Goal: Transaction & Acquisition: Purchase product/service

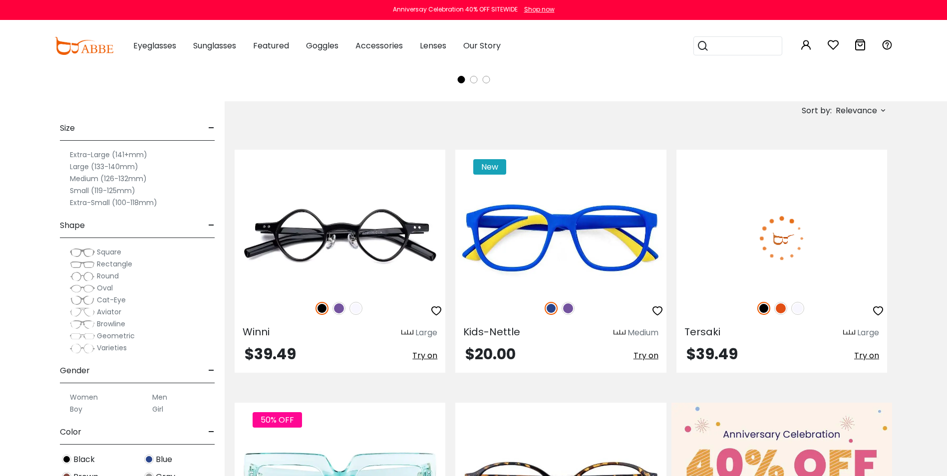
scroll to position [350, 0]
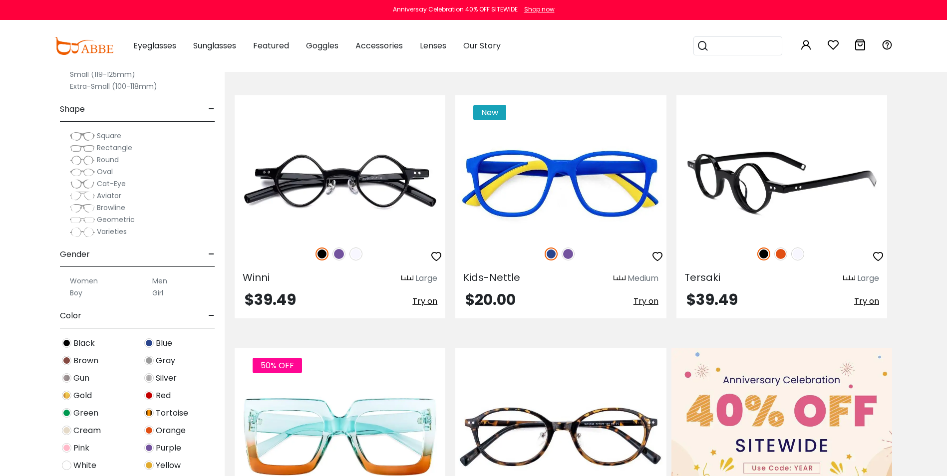
click at [803, 232] on img at bounding box center [782, 183] width 211 height 105
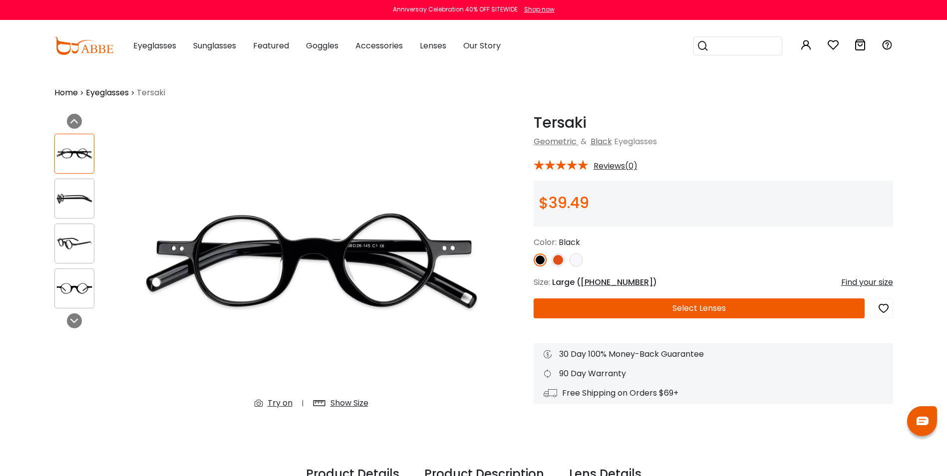
click at [89, 193] on img at bounding box center [74, 198] width 39 height 19
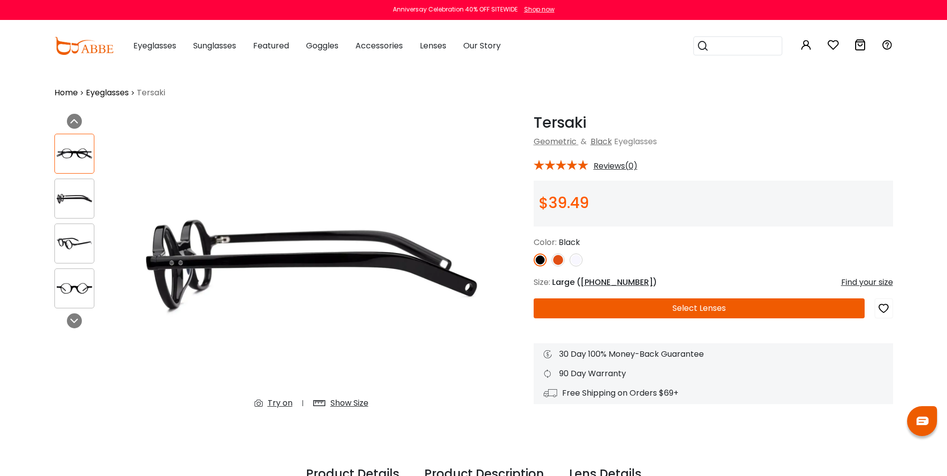
click at [74, 243] on img at bounding box center [74, 243] width 39 height 19
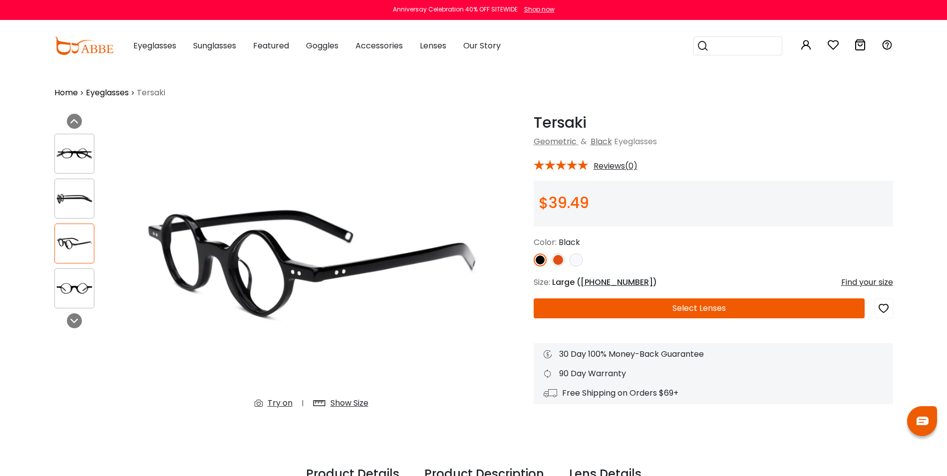
click at [74, 276] on div at bounding box center [74, 289] width 40 height 40
click at [80, 291] on img at bounding box center [74, 288] width 39 height 19
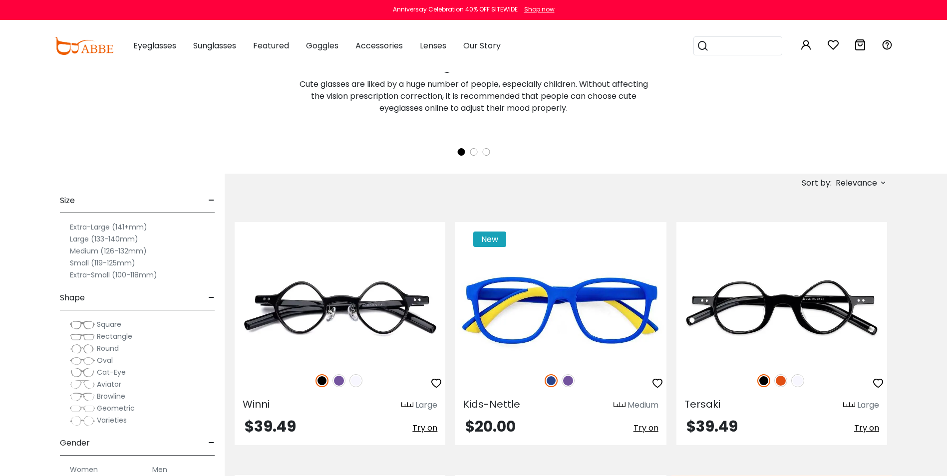
scroll to position [200, 0]
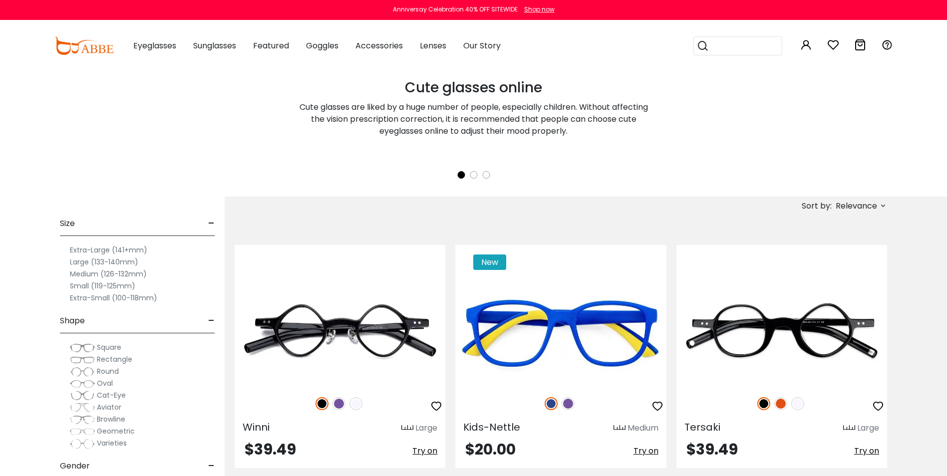
click at [102, 250] on label "Extra-Large (141+mm)" at bounding box center [108, 250] width 77 height 12
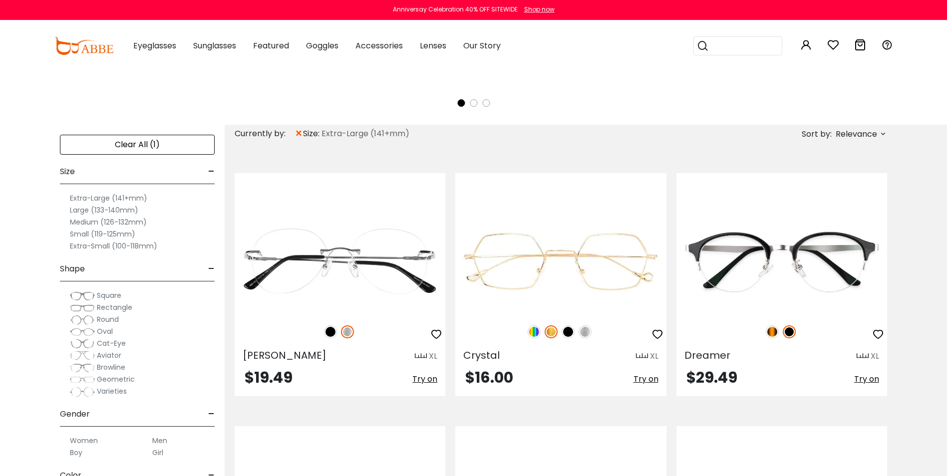
scroll to position [300, 0]
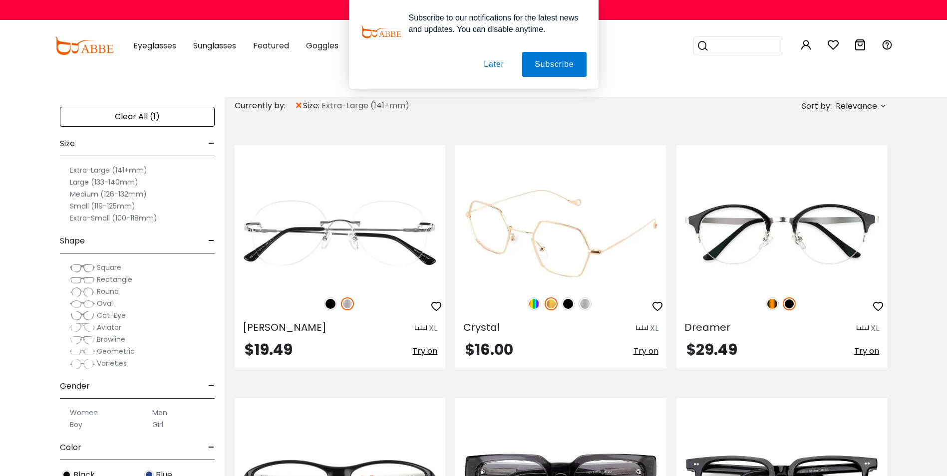
click at [571, 305] on img at bounding box center [568, 304] width 13 height 13
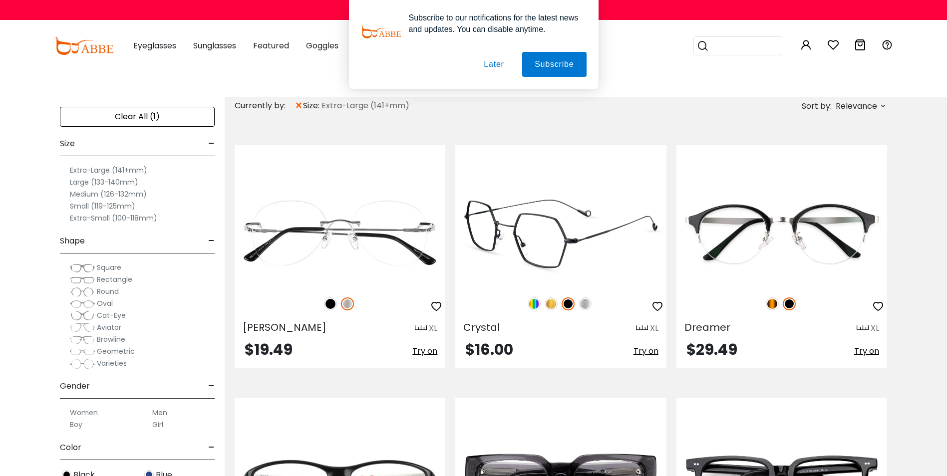
click at [589, 305] on img at bounding box center [585, 304] width 13 height 13
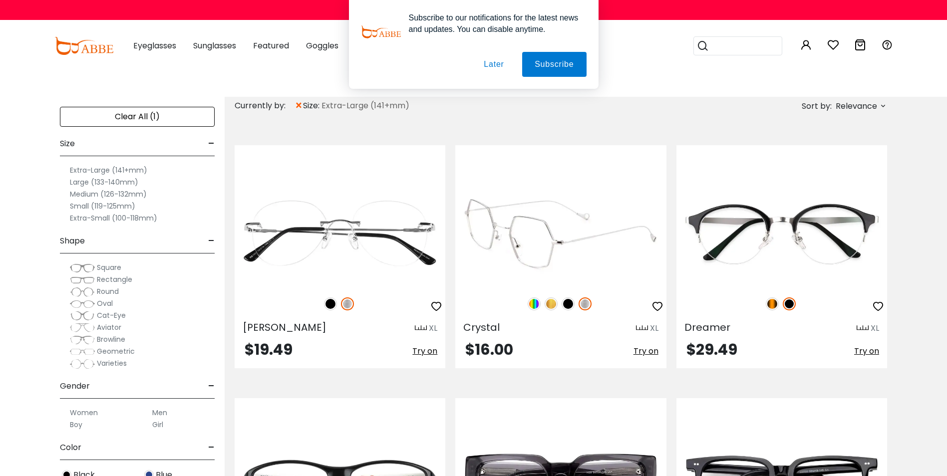
click at [573, 305] on img at bounding box center [568, 304] width 13 height 13
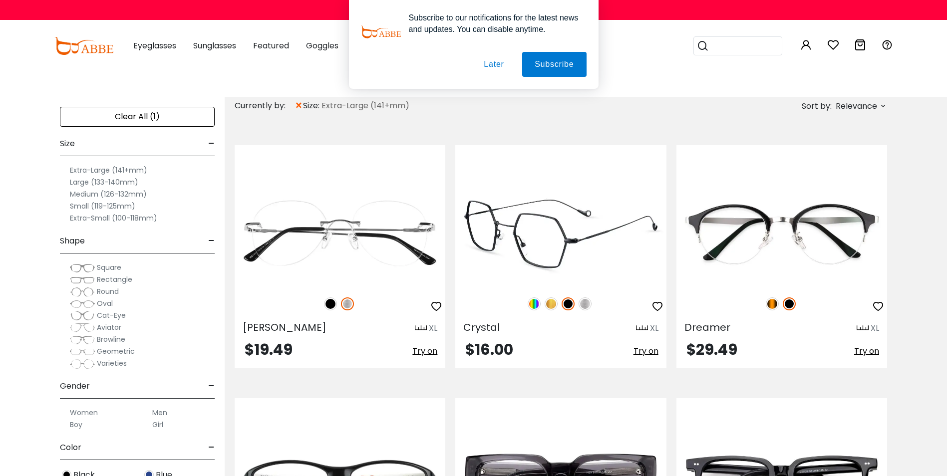
click at [556, 306] on img at bounding box center [551, 304] width 13 height 13
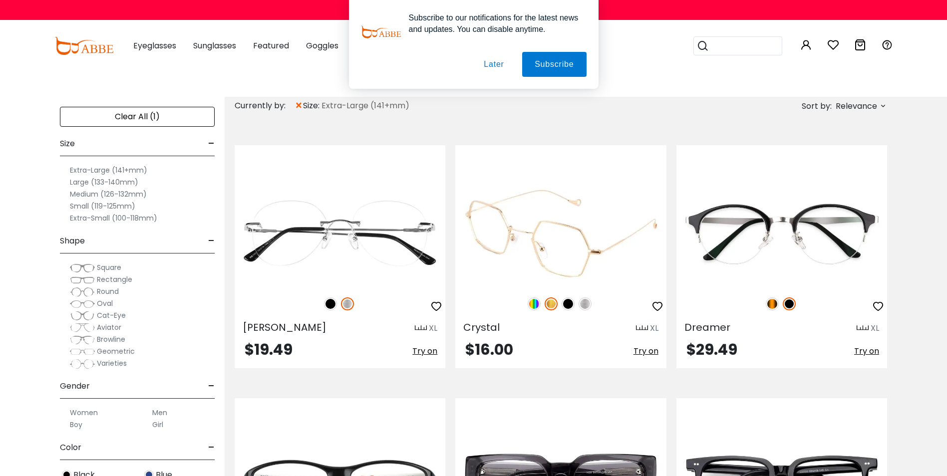
click at [539, 305] on img at bounding box center [534, 304] width 13 height 13
click at [572, 226] on img at bounding box center [560, 233] width 211 height 105
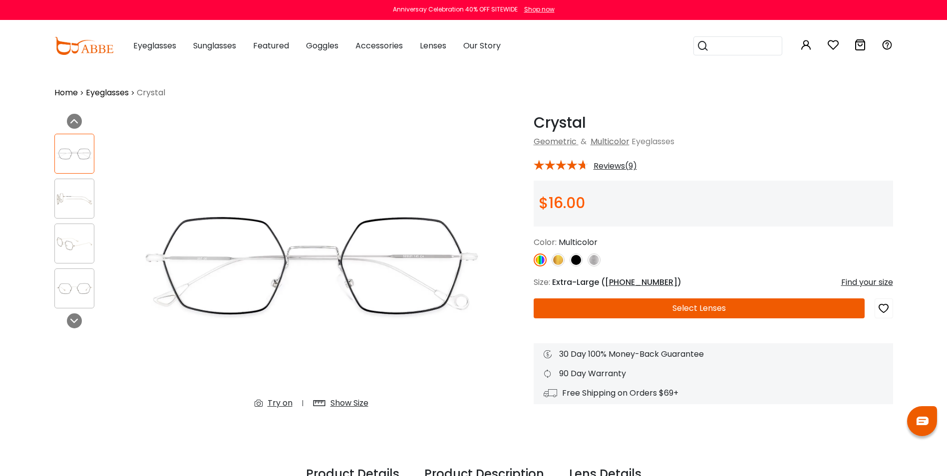
click at [563, 251] on div "Color: Multicolor" at bounding box center [714, 252] width 360 height 30
click at [559, 260] on img at bounding box center [558, 260] width 13 height 13
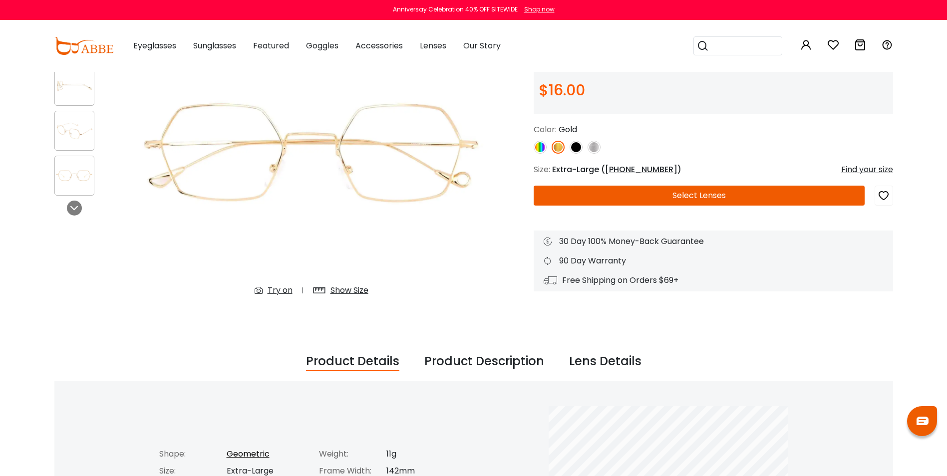
scroll to position [150, 0]
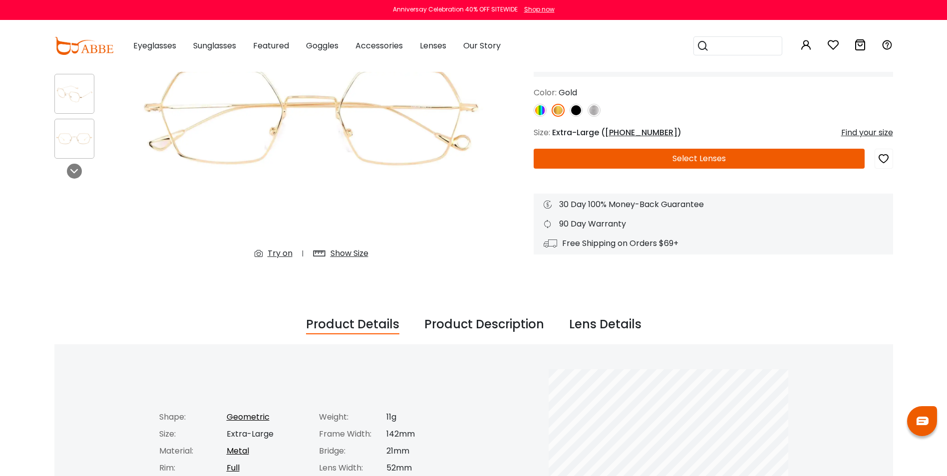
click at [357, 256] on div "Show Size" at bounding box center [350, 254] width 38 height 12
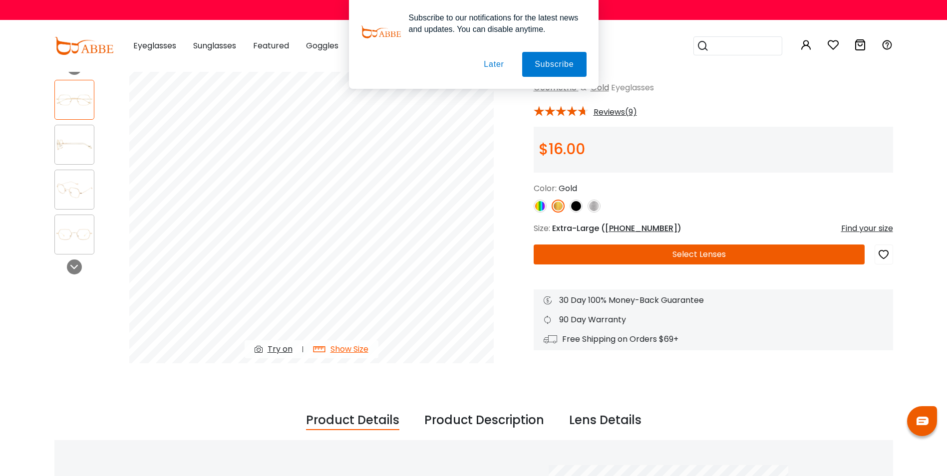
scroll to position [50, 0]
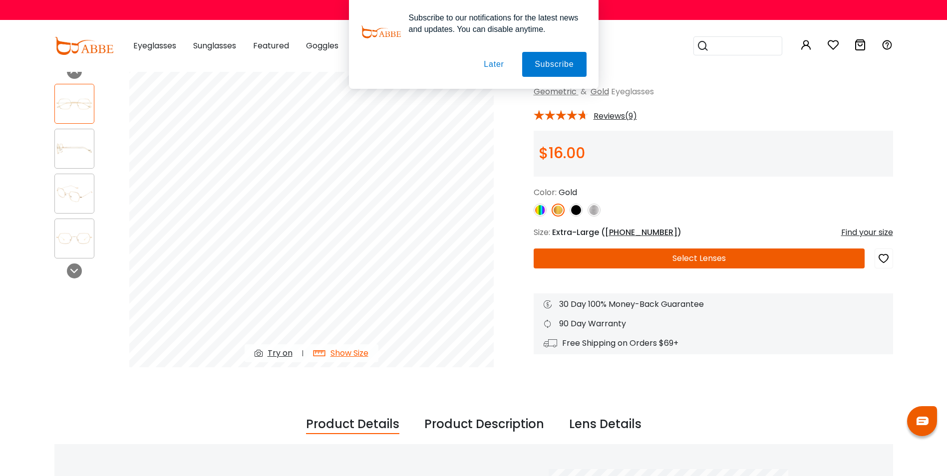
click at [492, 63] on button "Later" at bounding box center [493, 64] width 45 height 25
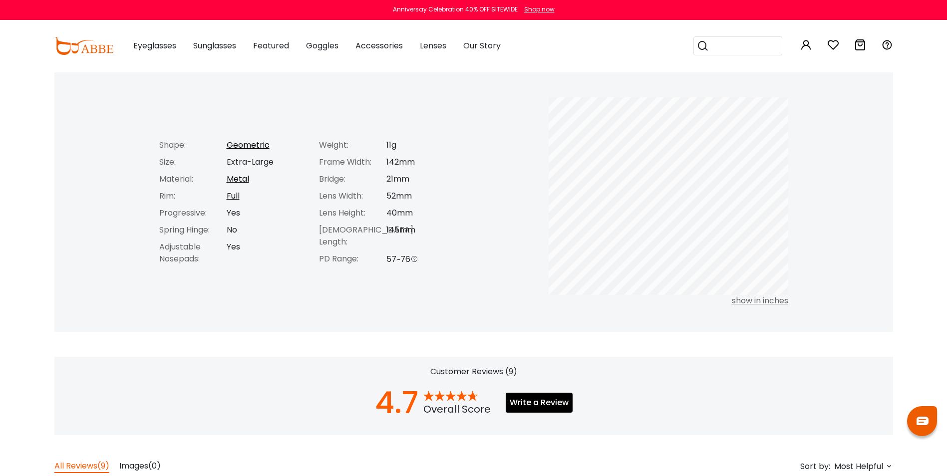
scroll to position [449, 0]
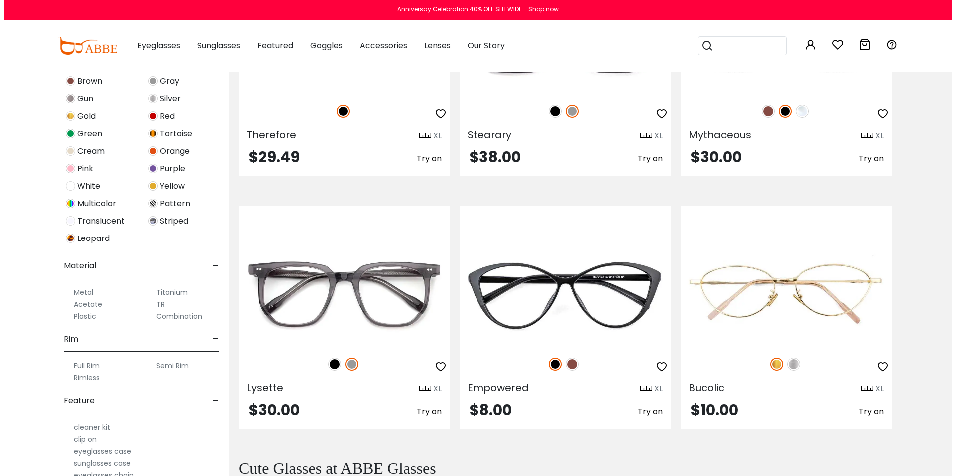
scroll to position [749, 0]
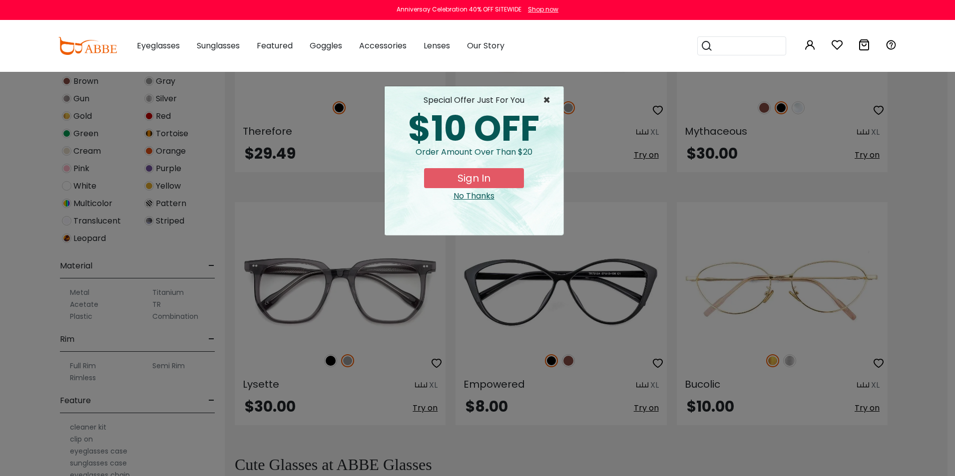
click at [549, 100] on span "×" at bounding box center [549, 100] width 12 height 12
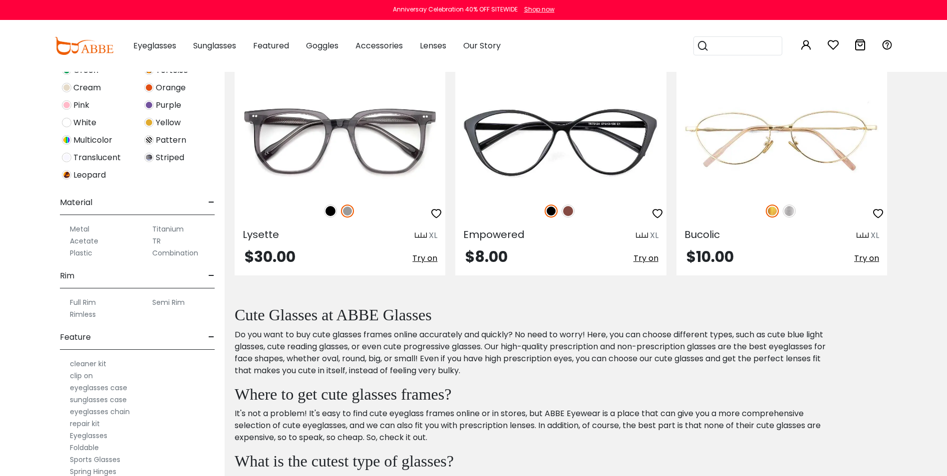
scroll to position [449, 0]
